Goal: Information Seeking & Learning: Find specific fact

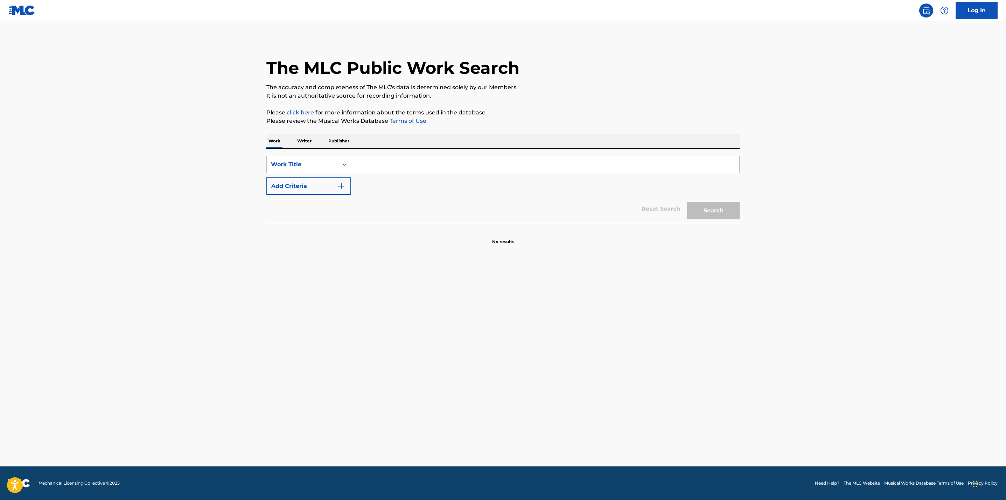
click at [459, 164] on input "Search Form" at bounding box center [545, 164] width 388 height 17
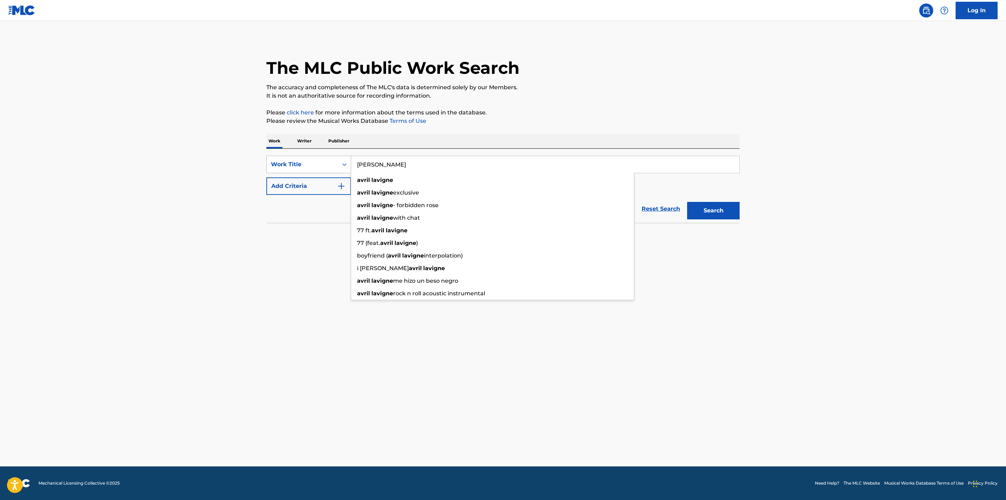
drag, startPoint x: 418, startPoint y: 169, endPoint x: 350, endPoint y: 165, distance: 68.0
click at [350, 165] on div "SearchWithCriteriad6cd4ba9-1795-46ae-be02-1c40f4a1690b Work Title [PERSON_NAME]…" at bounding box center [502, 165] width 473 height 18
type input "girlfriend"
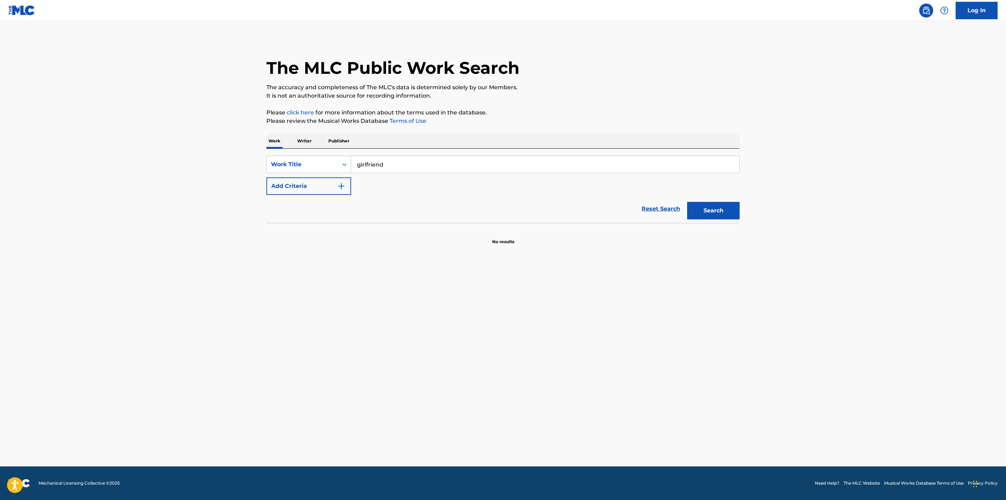
click at [236, 180] on main "The MLC Public Work Search The accuracy and completeness of The MLC's data is d…" at bounding box center [503, 244] width 1006 height 446
click at [345, 185] on img "Search Form" at bounding box center [341, 186] width 8 height 8
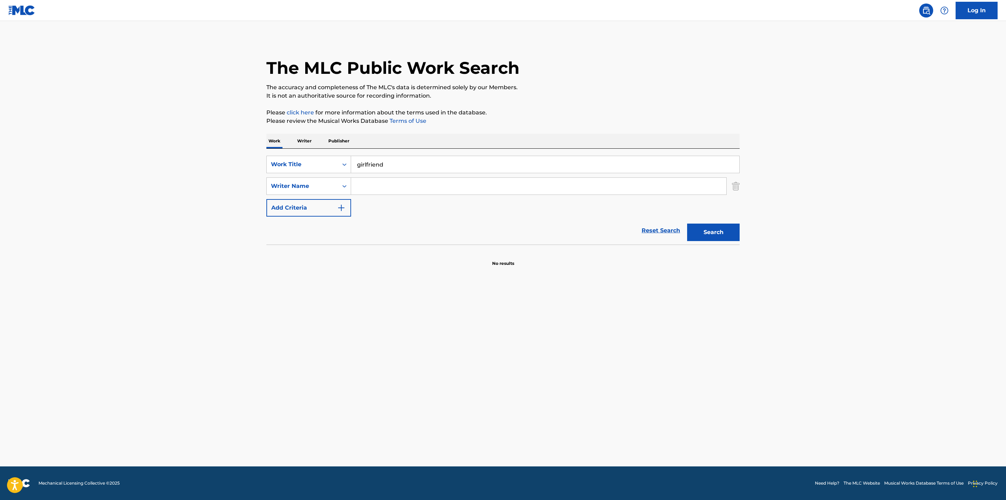
click at [380, 189] on input "Search Form" at bounding box center [538, 186] width 375 height 17
type input "[PERSON_NAME]"
drag, startPoint x: 380, startPoint y: 200, endPoint x: 381, endPoint y: 184, distance: 16.1
click at [381, 184] on input "[PERSON_NAME]" at bounding box center [538, 186] width 375 height 17
click at [730, 236] on button "Search" at bounding box center [713, 233] width 53 height 18
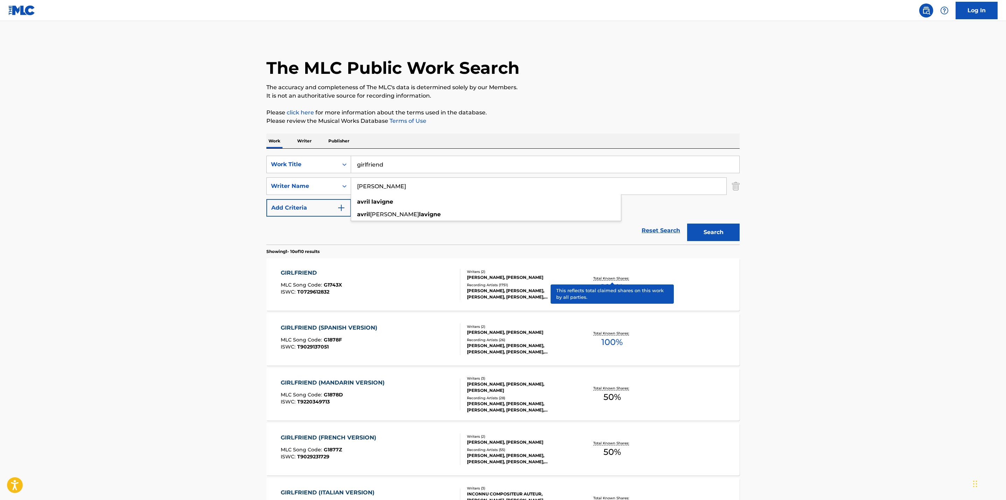
click at [615, 278] on p "Total Known Shares:" at bounding box center [611, 278] width 37 height 5
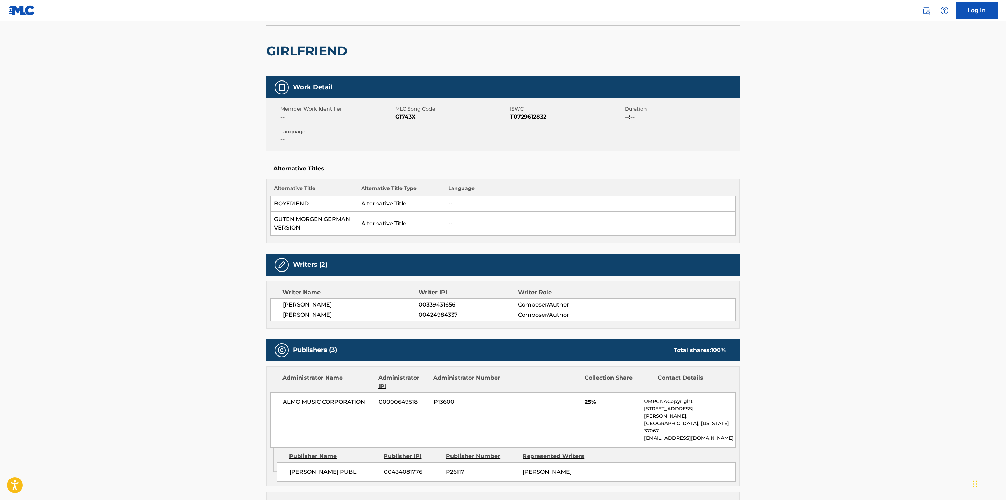
scroll to position [45, 0]
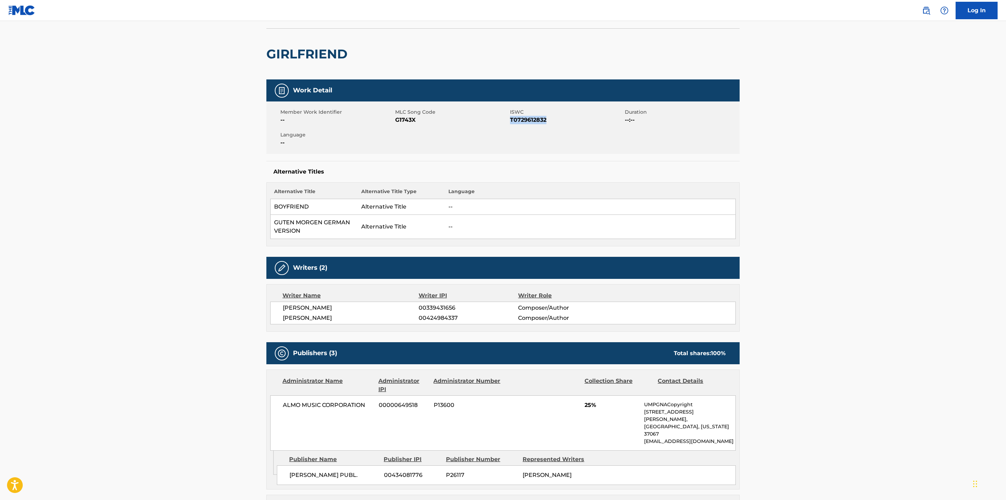
drag, startPoint x: 548, startPoint y: 122, endPoint x: 511, endPoint y: 123, distance: 37.5
click at [511, 123] on span "T0729612832" at bounding box center [566, 120] width 113 height 8
copy span "T0729612832"
drag, startPoint x: 417, startPoint y: 119, endPoint x: 395, endPoint y: 119, distance: 22.4
click at [395, 119] on span "G1743X" at bounding box center [451, 120] width 113 height 8
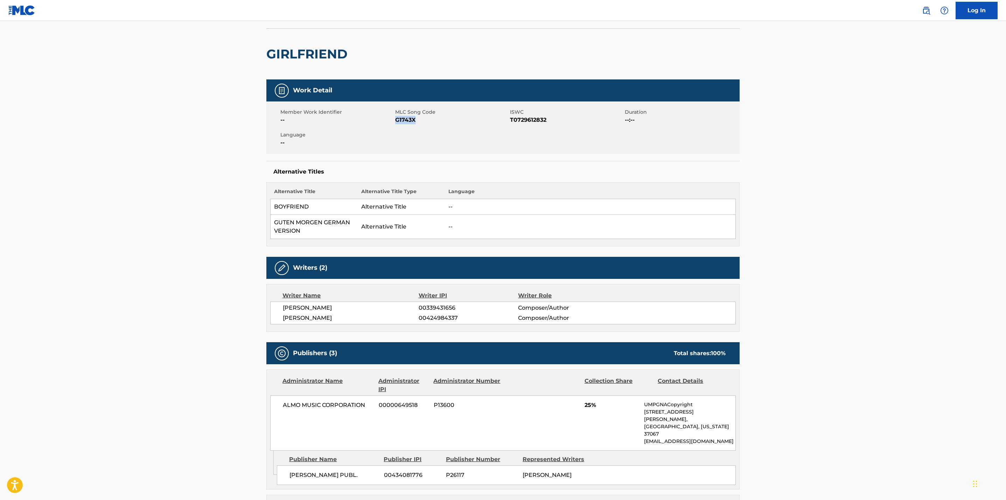
copy span "G1743X"
